Goal: Information Seeking & Learning: Learn about a topic

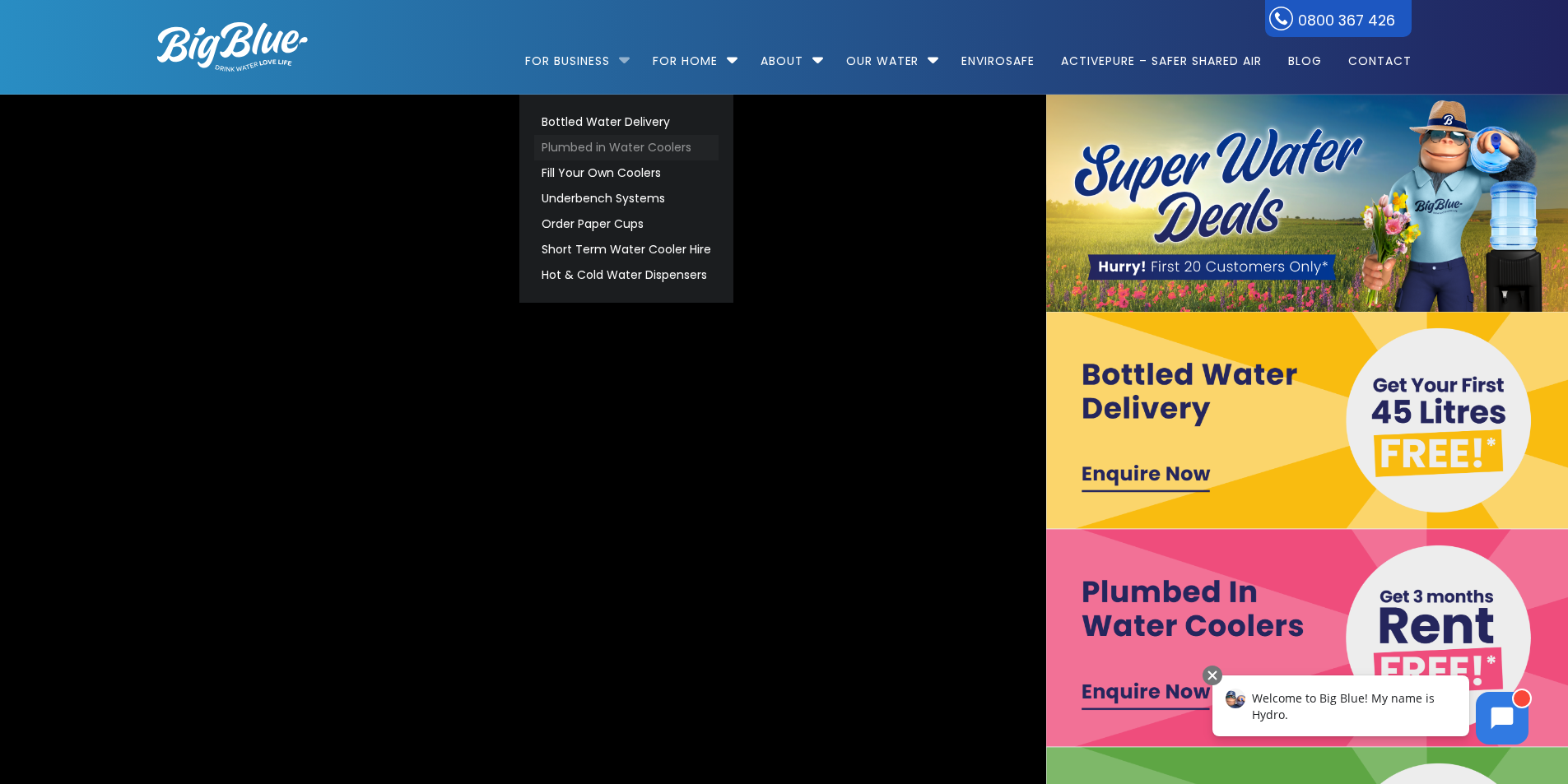
click at [610, 144] on link "Plumbed in Water Coolers" at bounding box center [625, 148] width 184 height 26
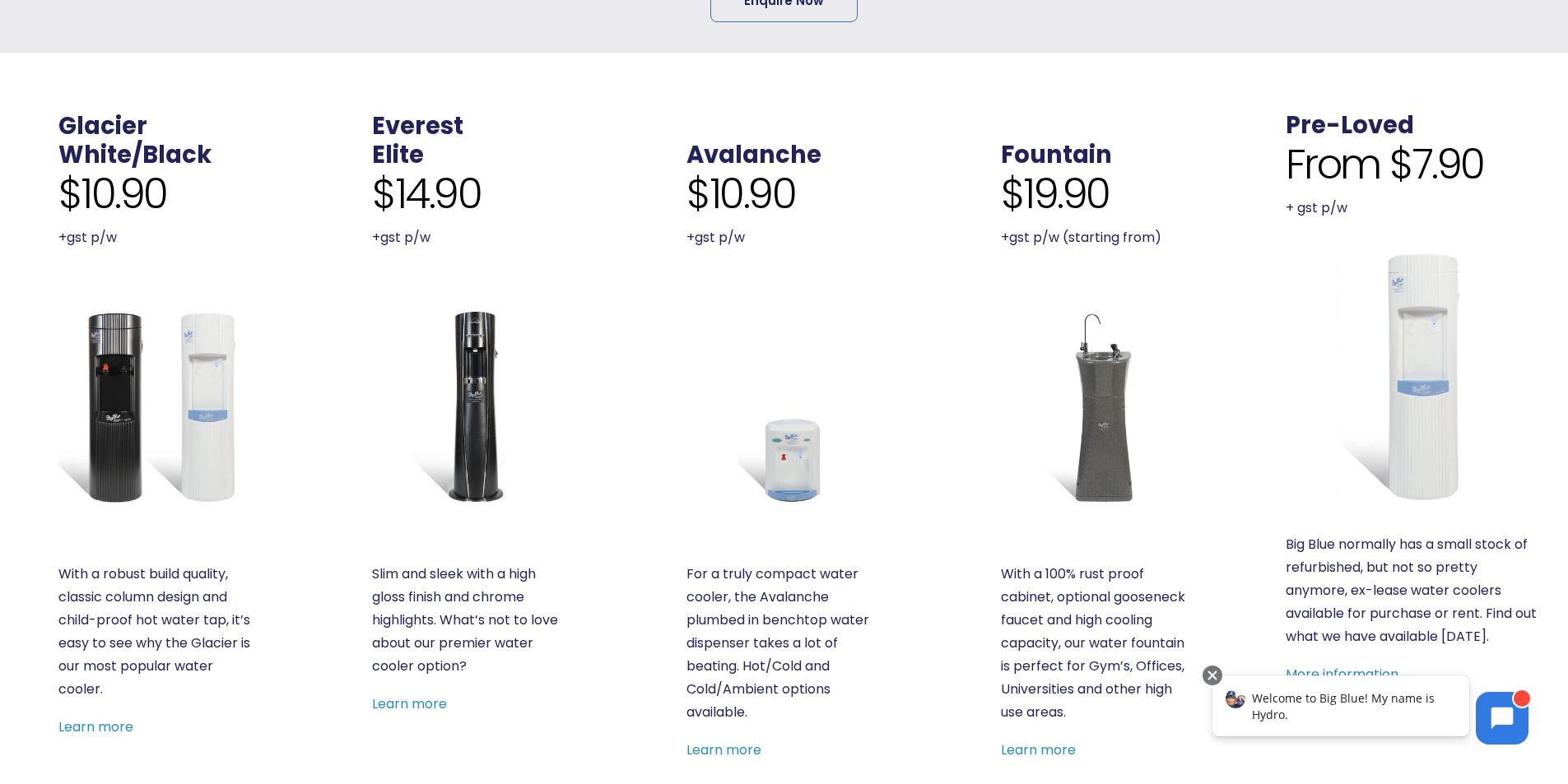
scroll to position [576, 0]
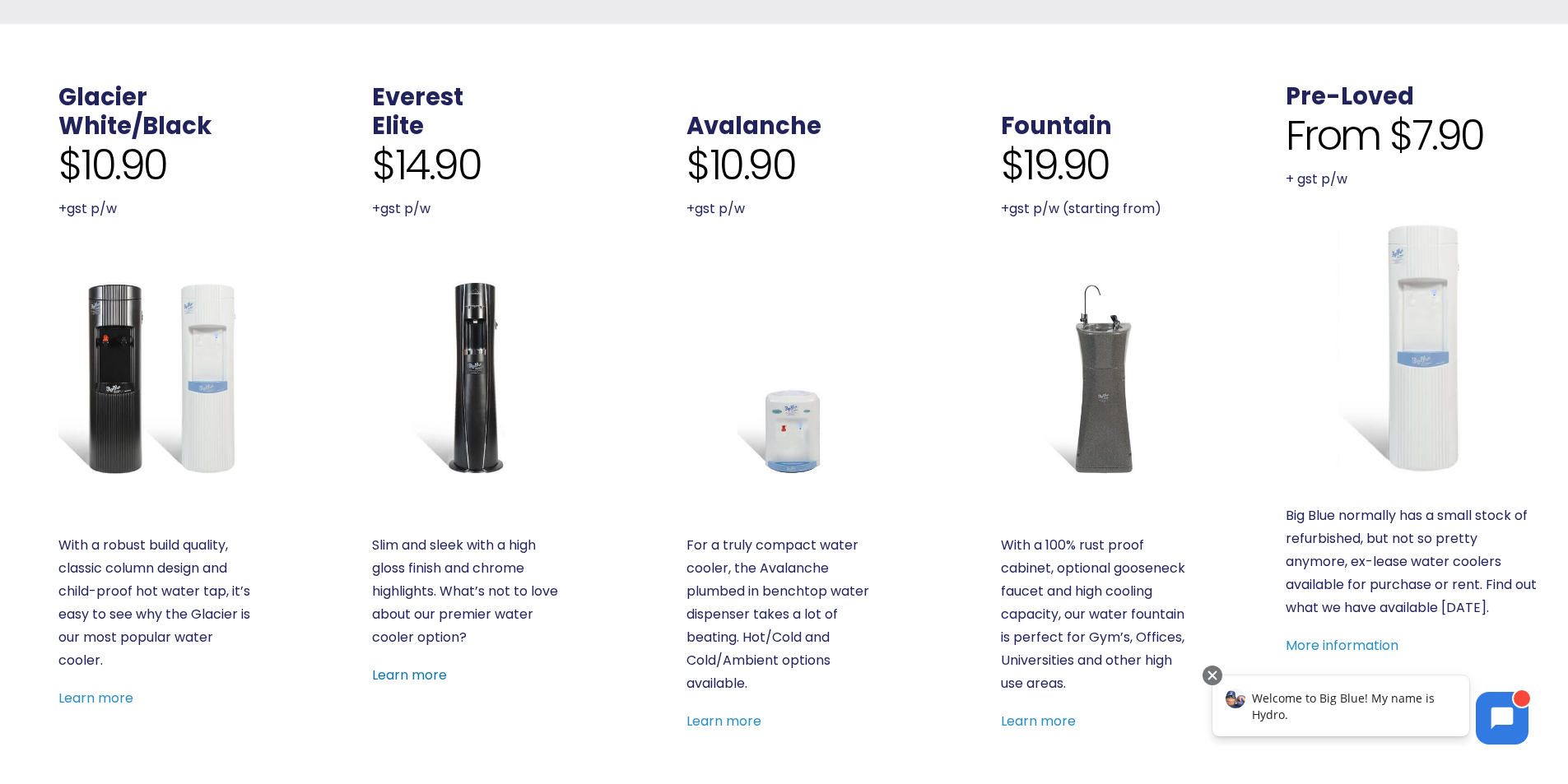
click at [415, 671] on link "Learn more" at bounding box center [410, 675] width 75 height 19
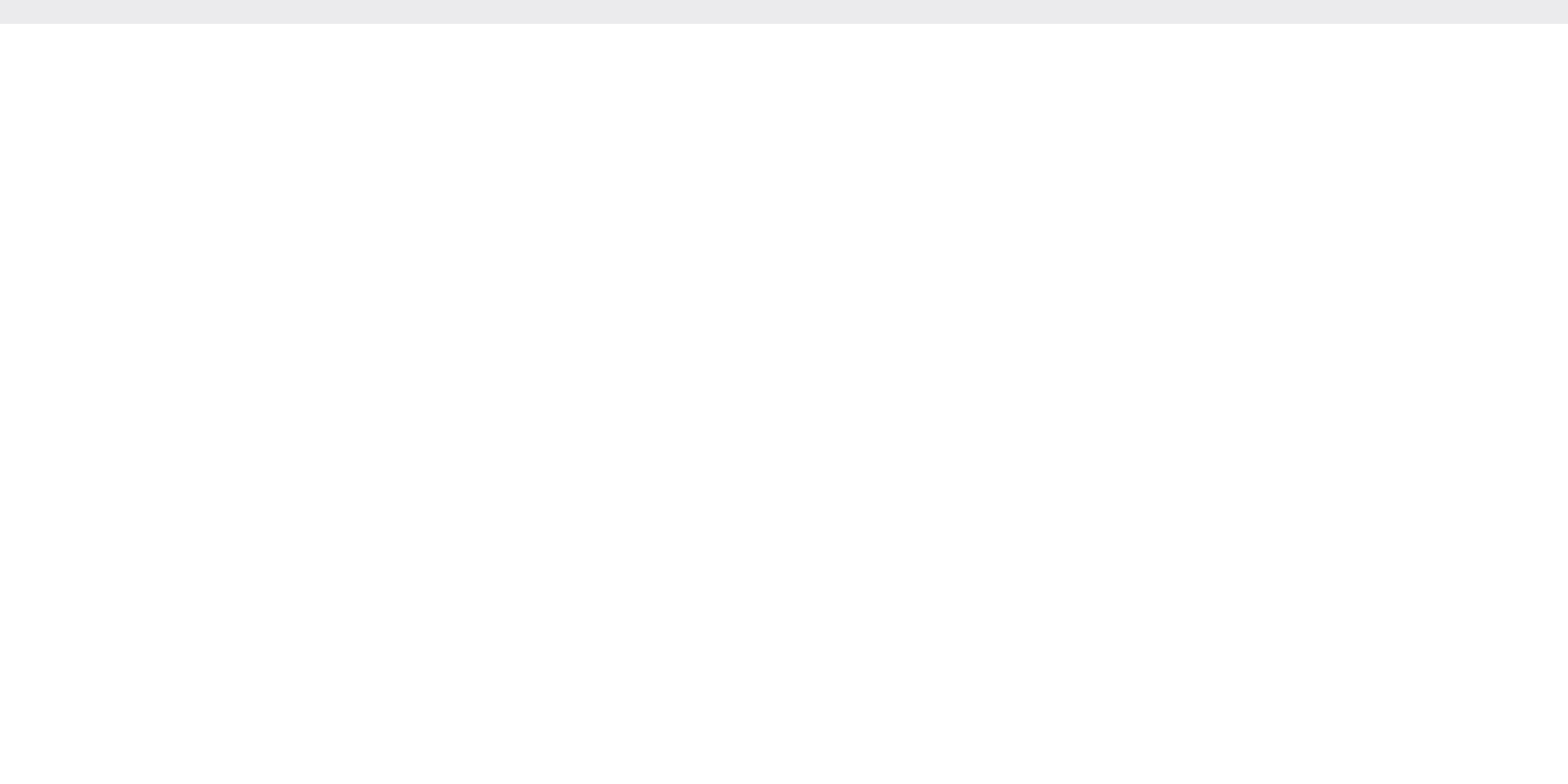
scroll to position [576, 0]
